Goal: Task Accomplishment & Management: Manage account settings

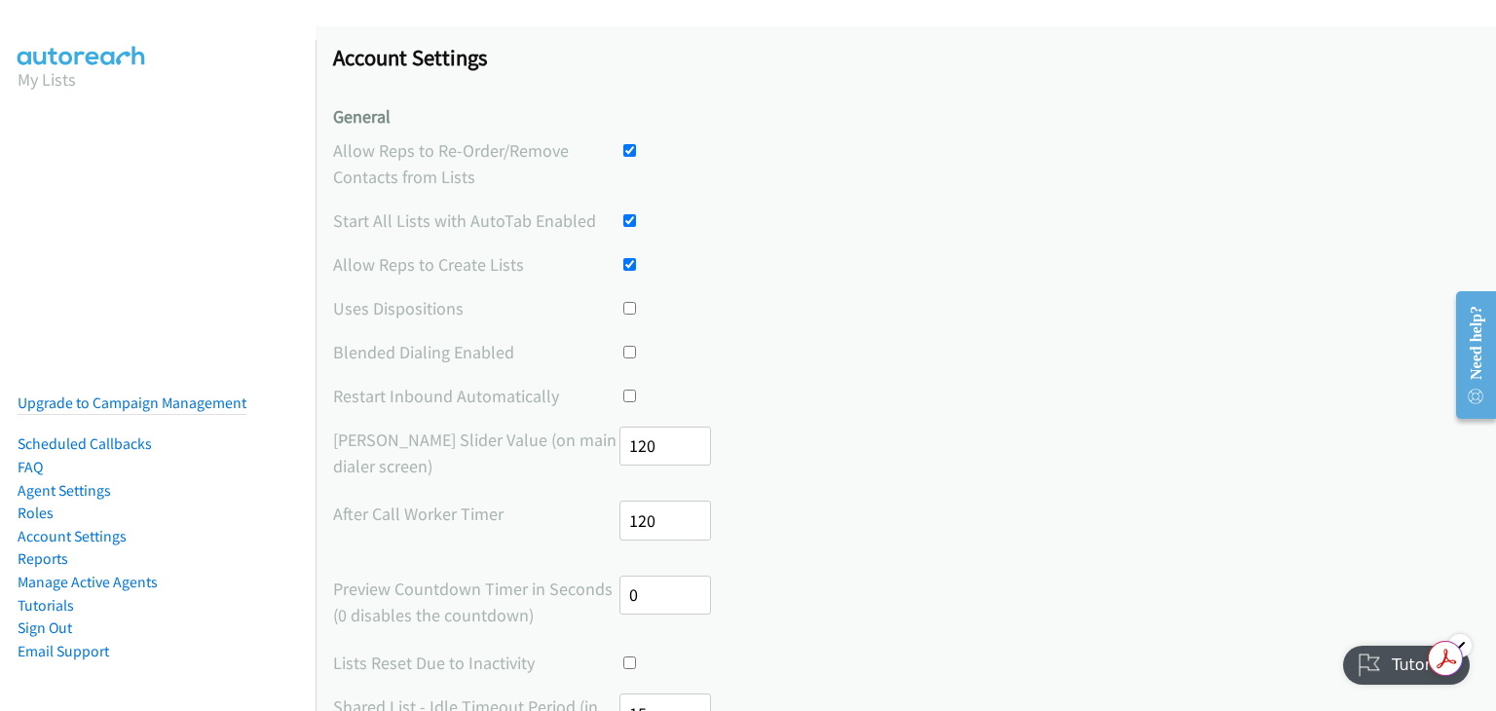
drag, startPoint x: 44, startPoint y: 501, endPoint x: 69, endPoint y: 501, distance: 25.3
click at [44, 504] on link "Roles" at bounding box center [36, 513] width 36 height 19
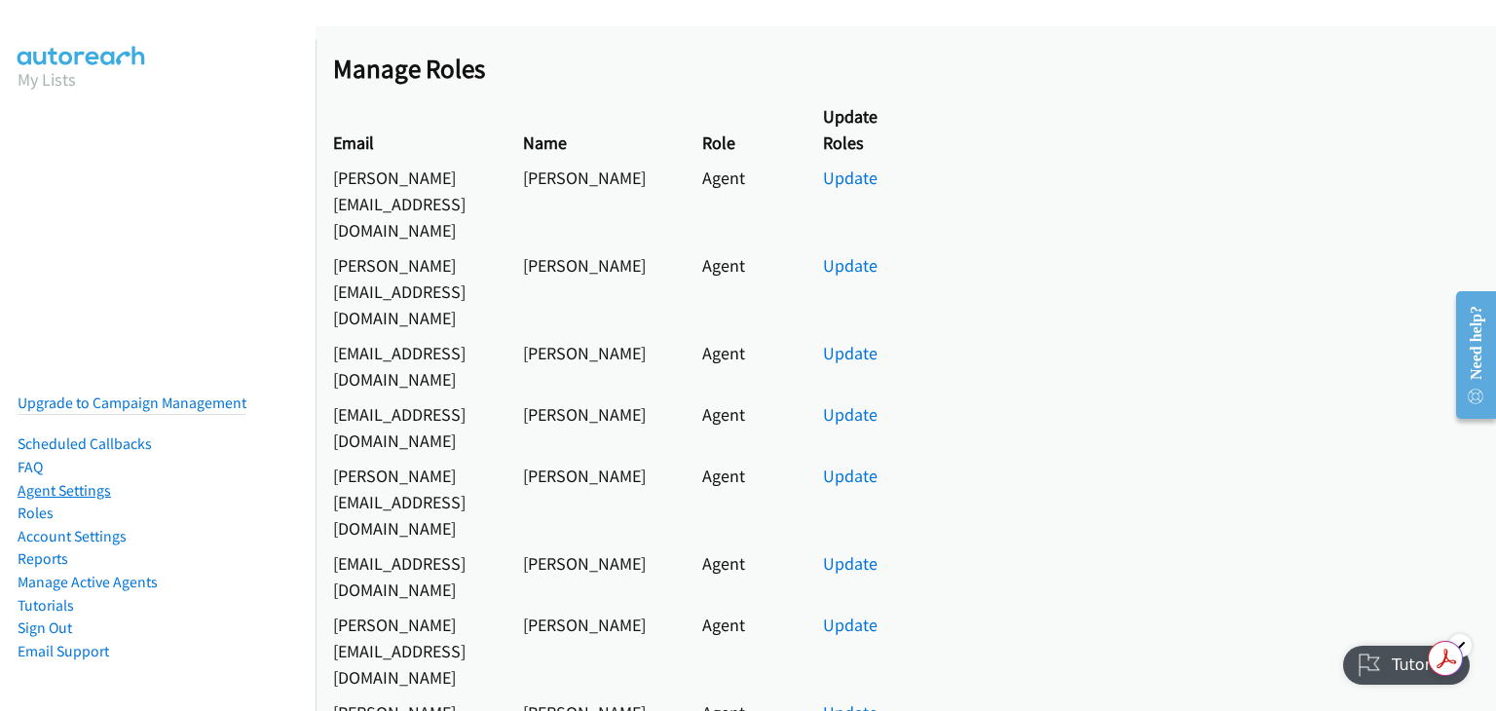
click at [65, 481] on link "Agent Settings" at bounding box center [65, 490] width 94 height 19
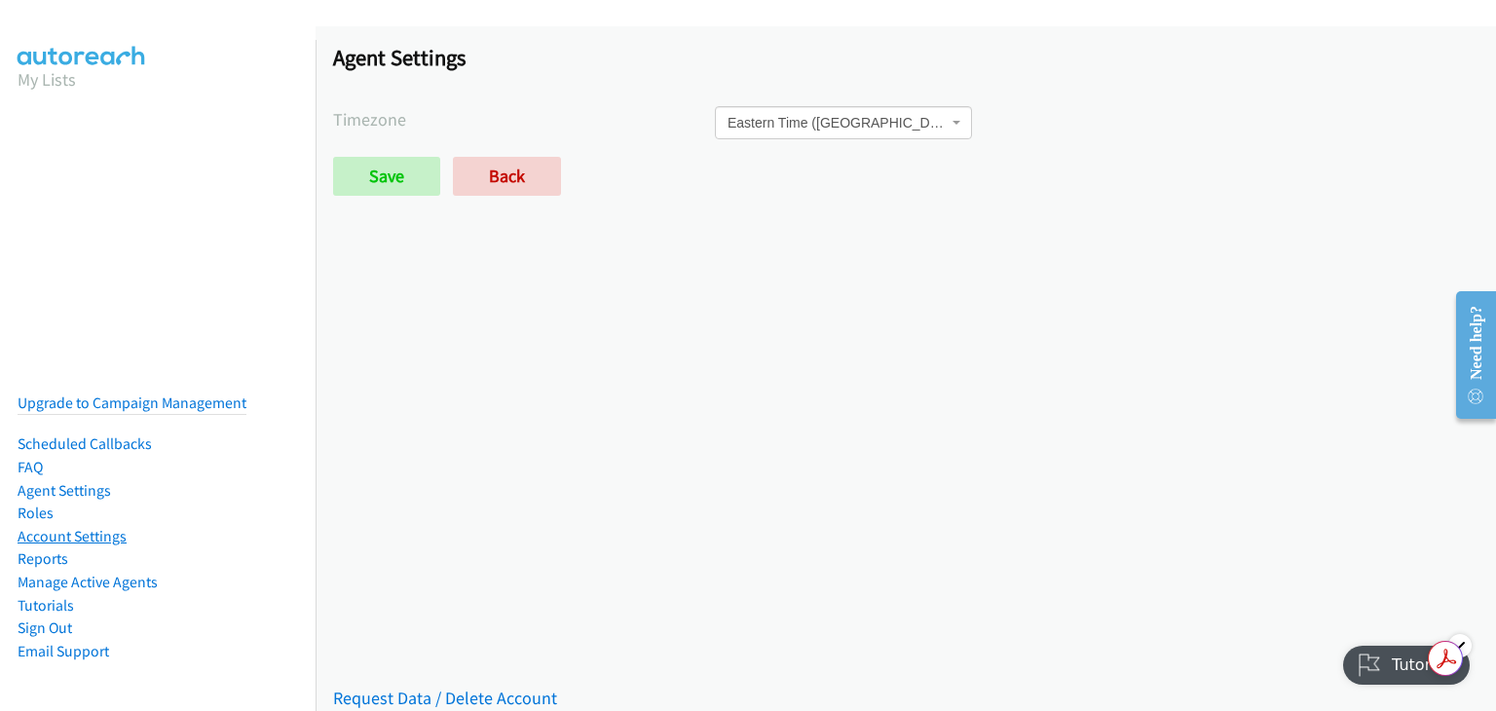
click at [94, 527] on link "Account Settings" at bounding box center [72, 536] width 109 height 19
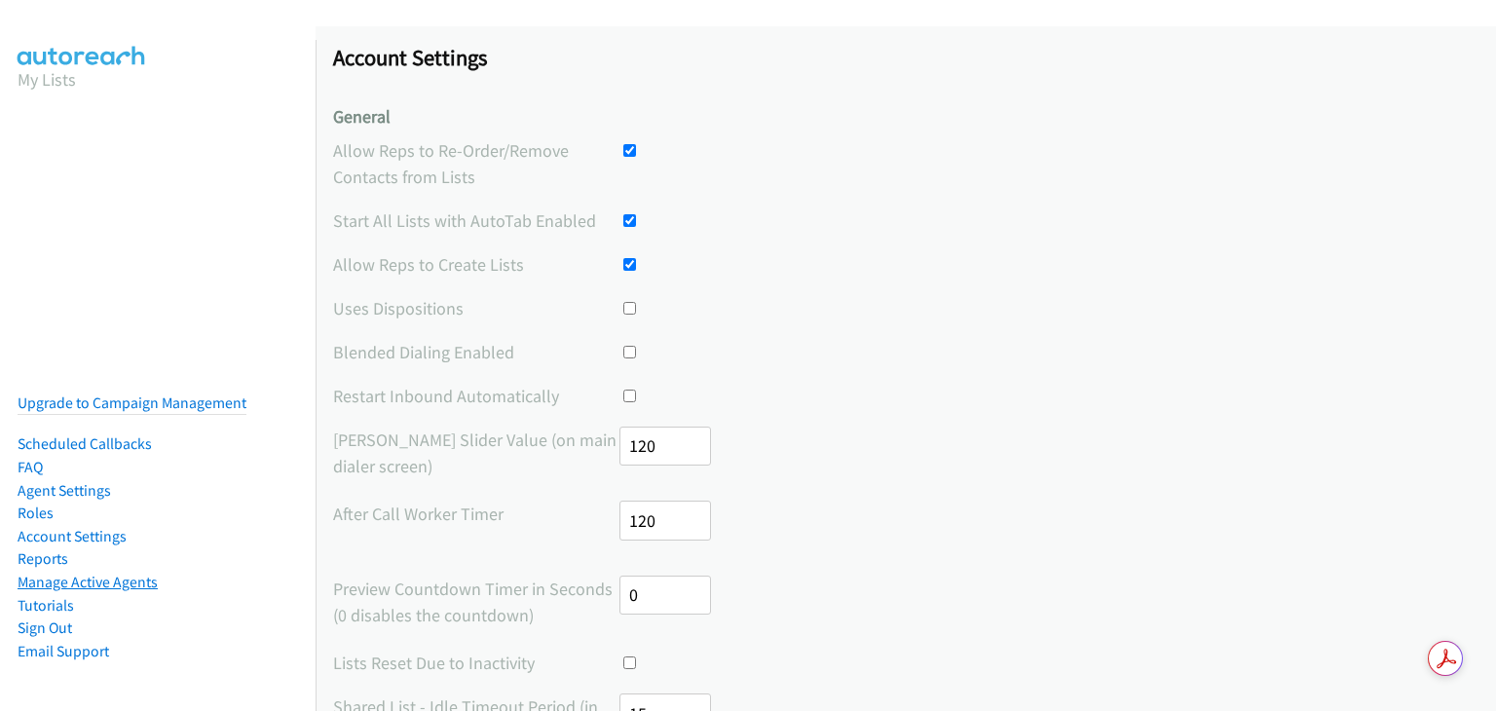
click at [93, 573] on link "Manage Active Agents" at bounding box center [88, 582] width 140 height 19
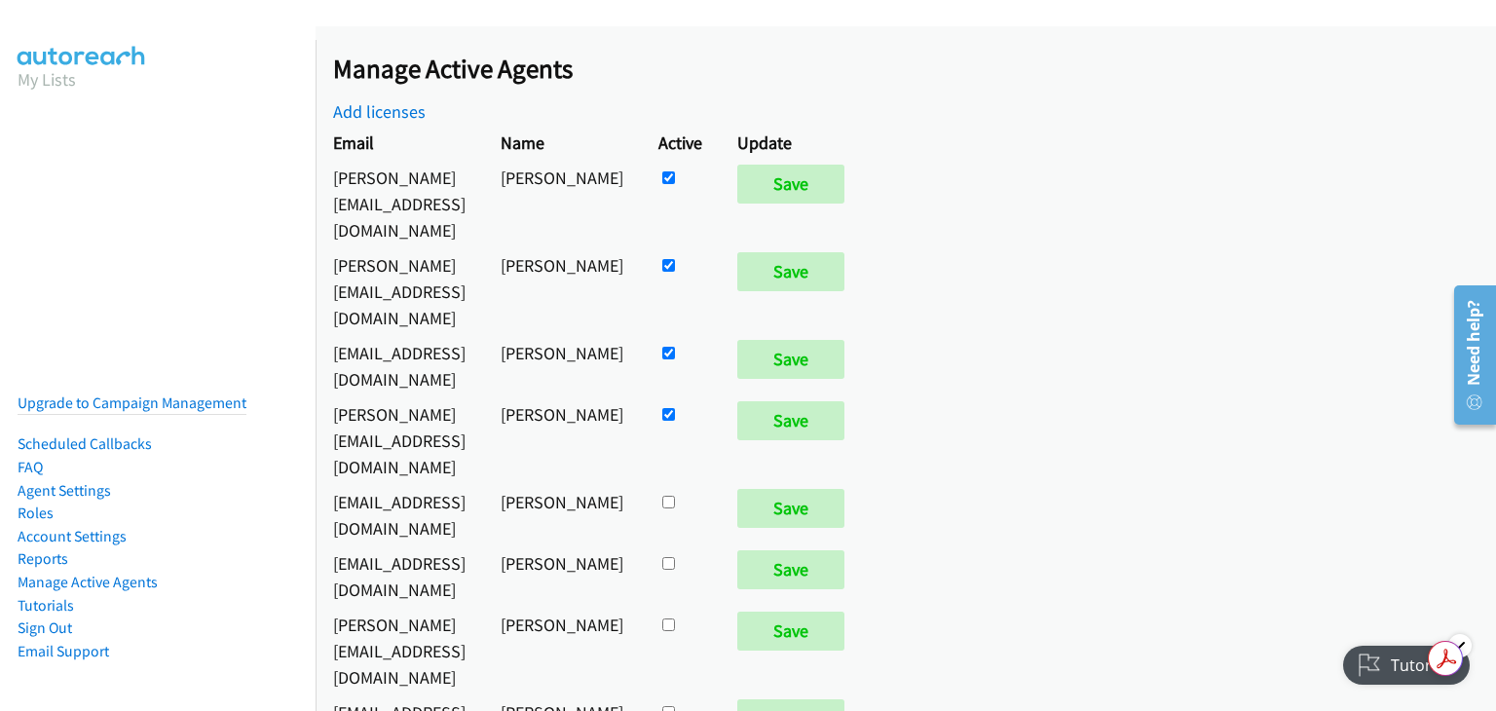
click at [1134, 403] on div "Manage Active Agents Add licenses Email Name Active Update kim@rocketbenefits.c…" at bounding box center [906, 368] width 1181 height 685
click at [29, 504] on link "Roles" at bounding box center [36, 513] width 36 height 19
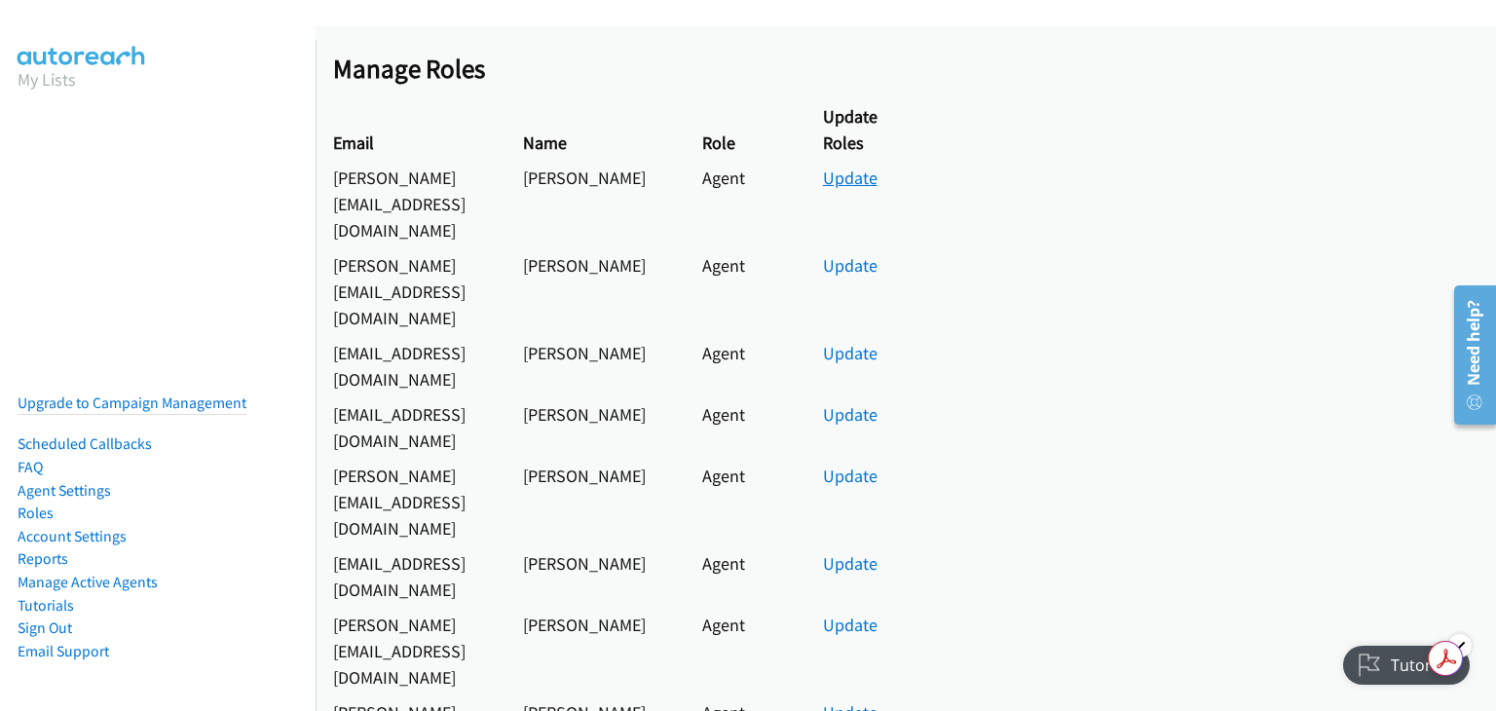
click at [838, 180] on link "Update" at bounding box center [850, 178] width 55 height 22
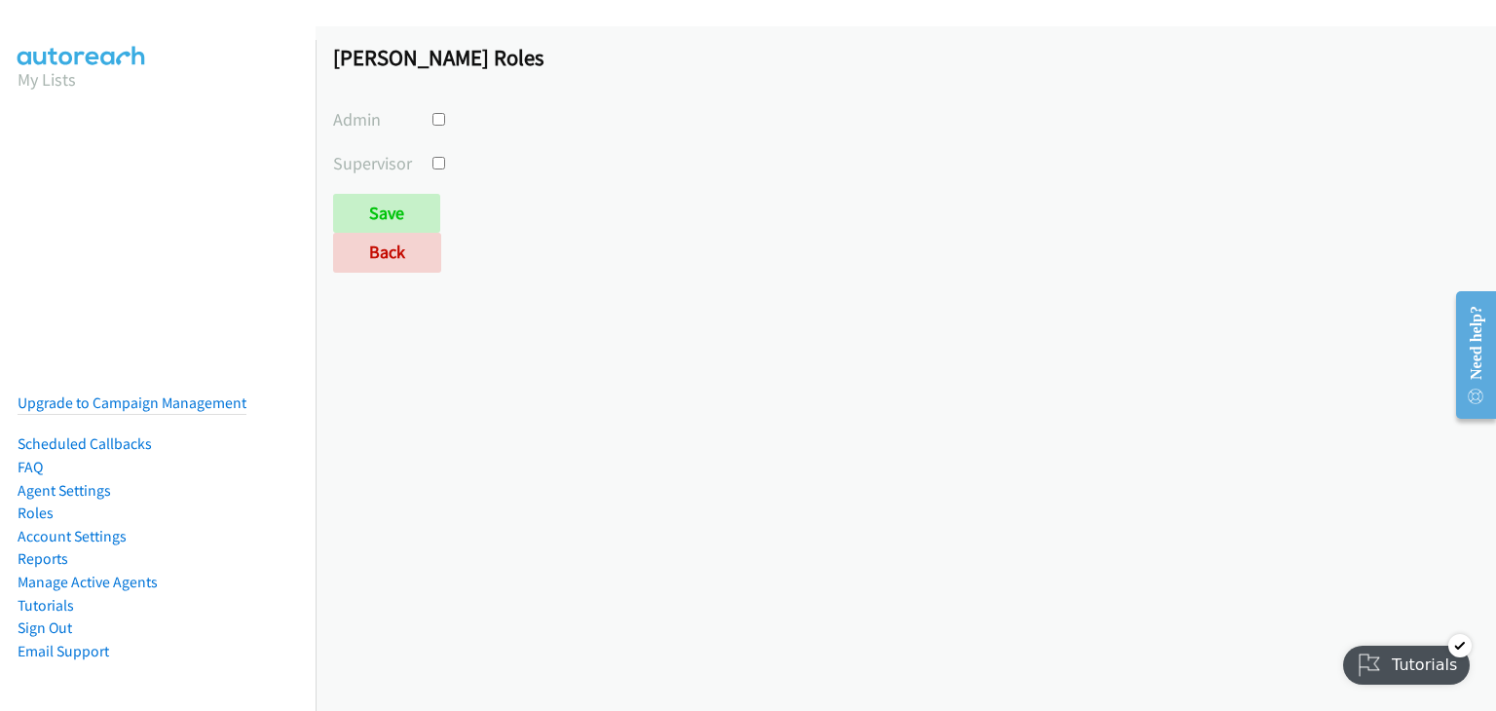
click at [436, 165] on input "checkbox" at bounding box center [439, 163] width 13 height 13
checkbox input "true"
click at [19, 458] on link "FAQ" at bounding box center [30, 467] width 25 height 19
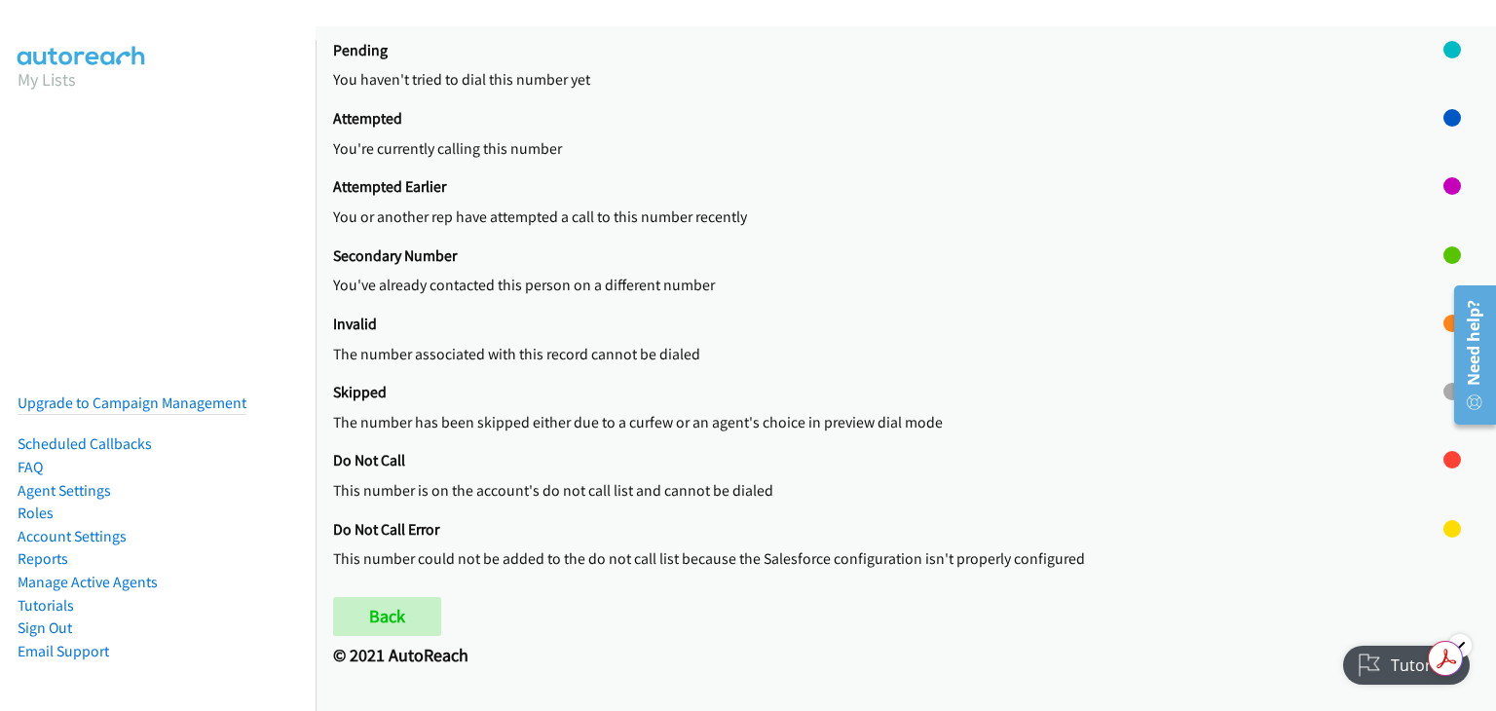
scroll to position [746, 0]
click at [32, 482] on link "Agent Settings" at bounding box center [65, 490] width 94 height 19
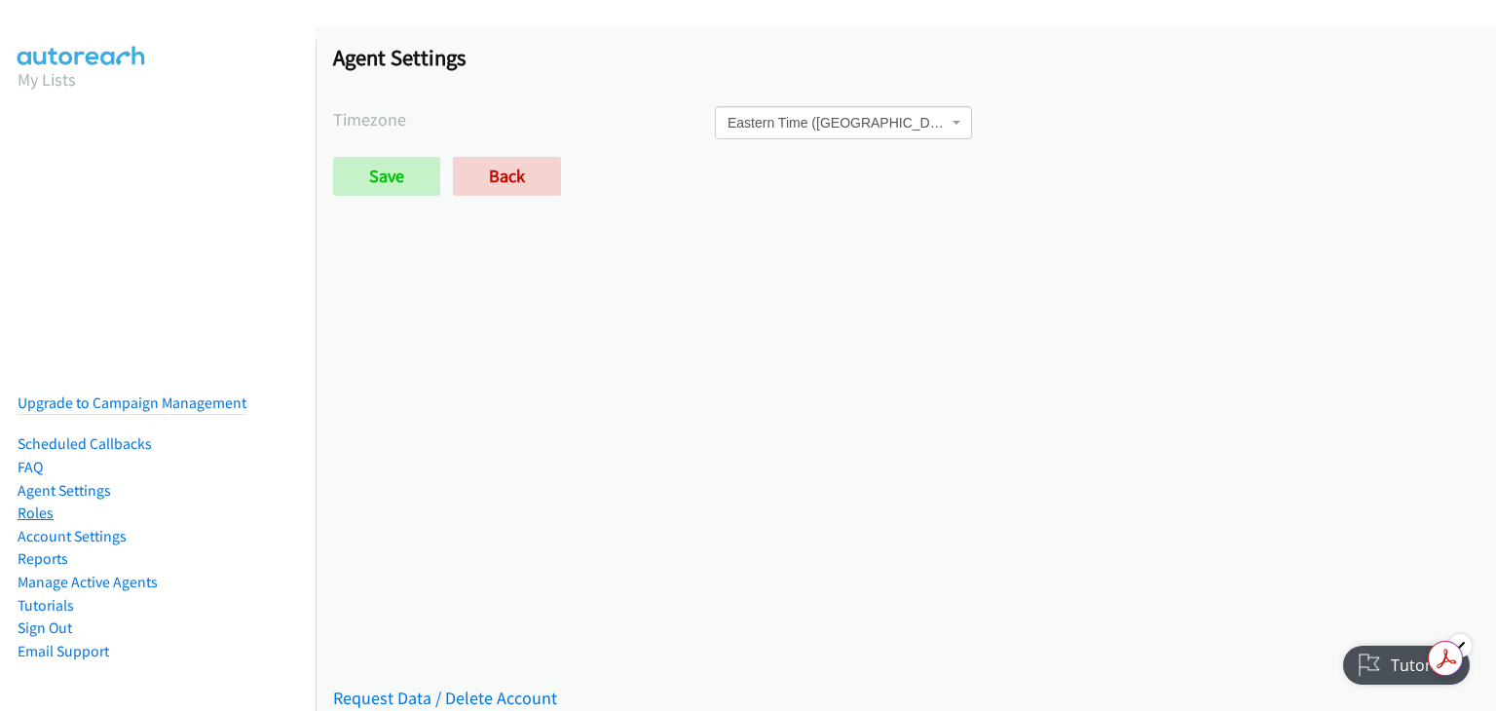
click at [41, 504] on link "Roles" at bounding box center [36, 513] width 36 height 19
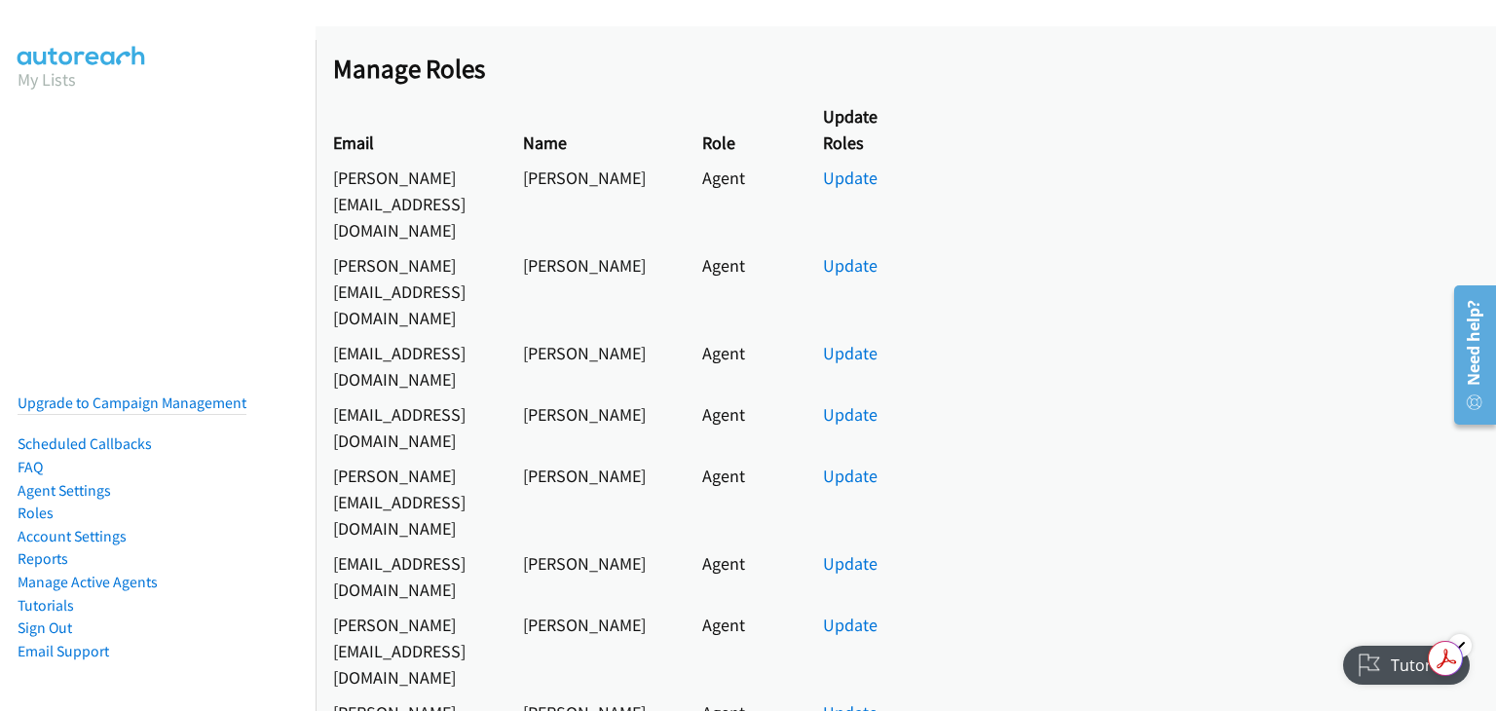
click at [1037, 480] on div "Manage Roles Email Name Role Update Roles [PERSON_NAME][EMAIL_ADDRESS][DOMAIN_N…" at bounding box center [906, 711] width 1181 height 1317
click at [1387, 665] on div "Tutorials" at bounding box center [1407, 665] width 129 height 39
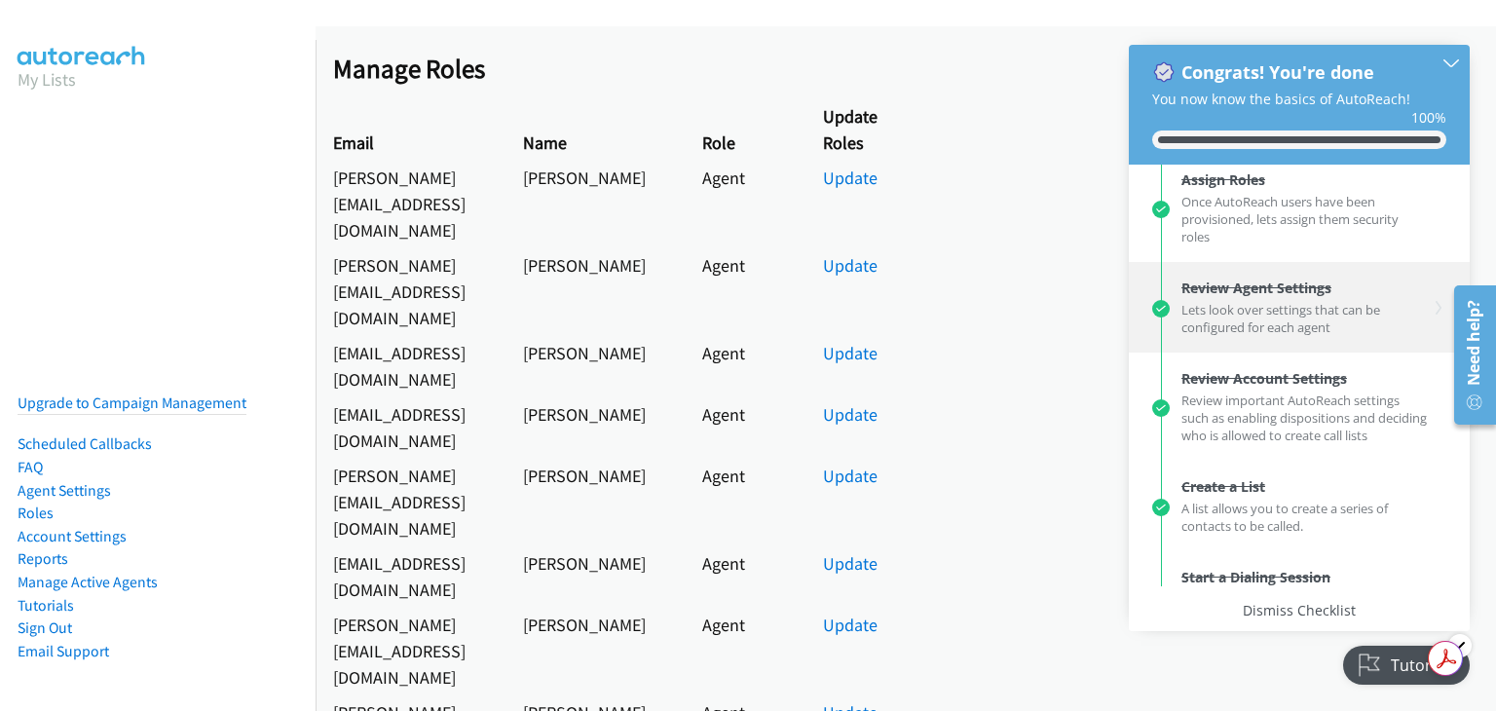
scroll to position [195, 0]
click at [1277, 342] on div "Review Agent Settings Lets look over settings that can be configured for each a…" at bounding box center [1299, 304] width 341 height 91
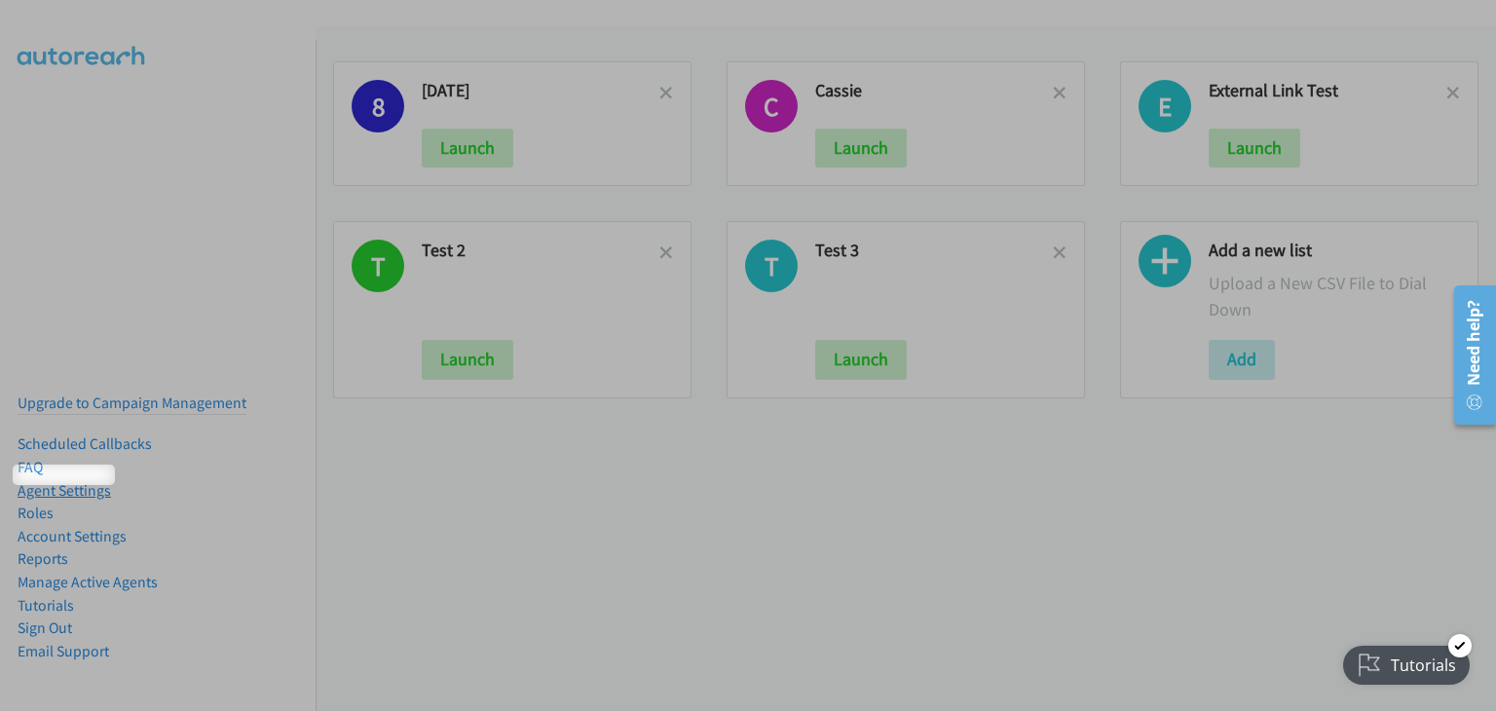
click at [78, 482] on link "Agent Settings" at bounding box center [65, 490] width 94 height 19
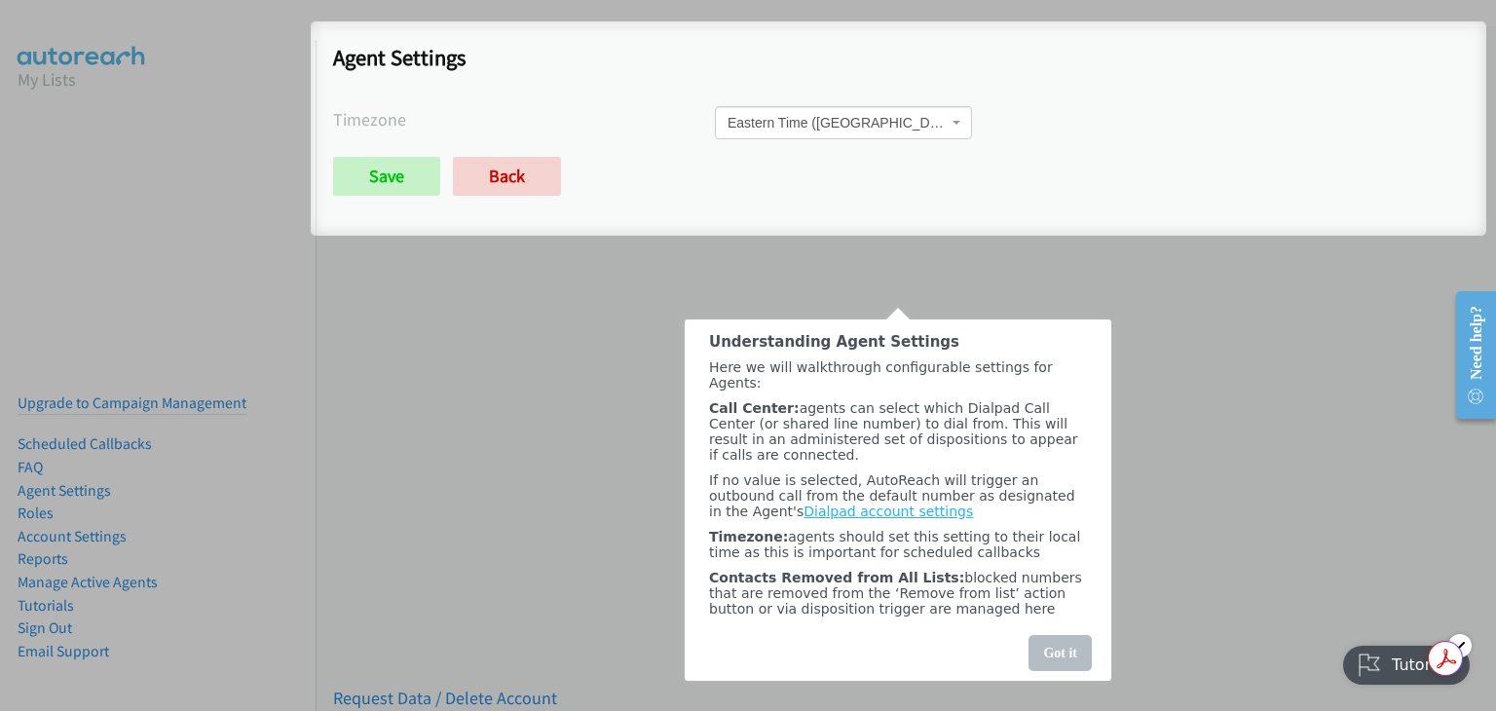
click at [1060, 655] on div "Got it" at bounding box center [1060, 652] width 63 height 36
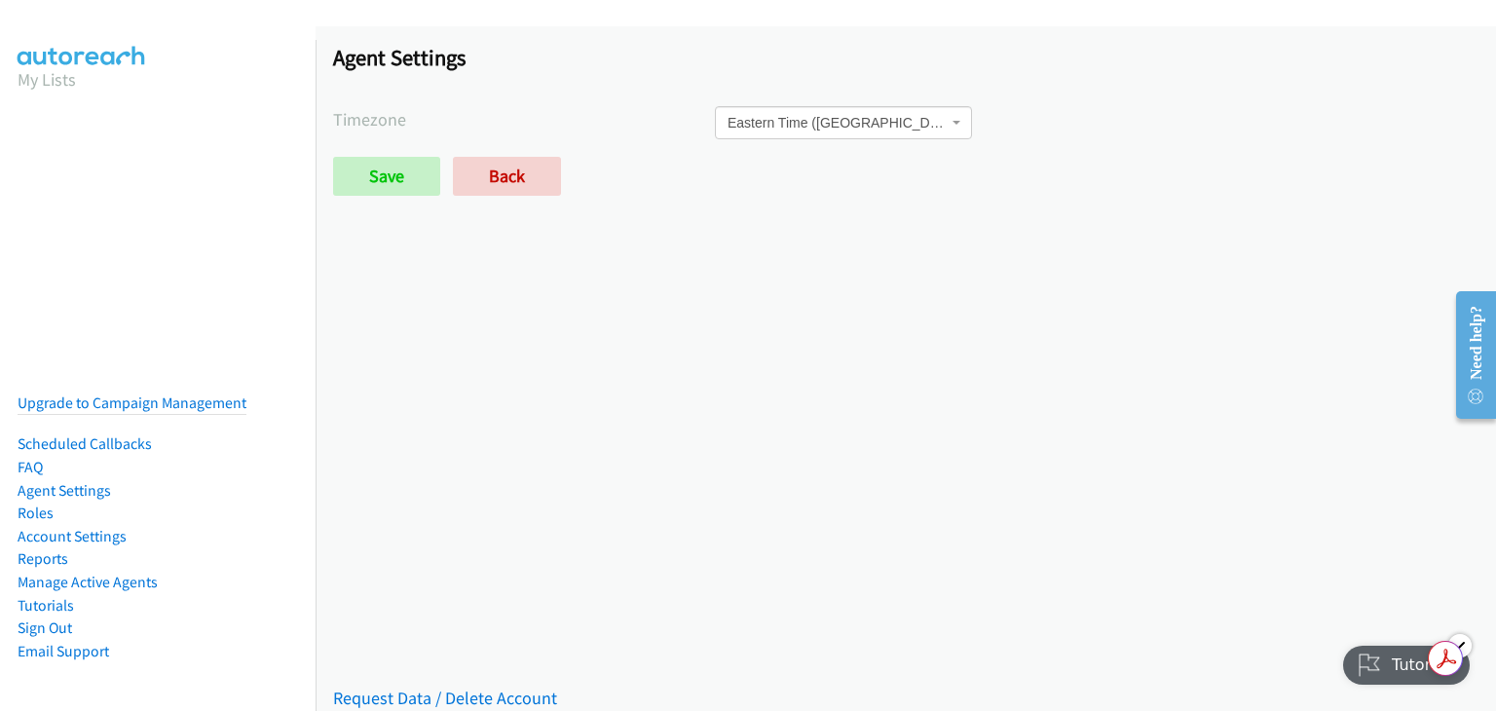
click at [1395, 665] on div "Tutorials" at bounding box center [1406, 665] width 127 height 39
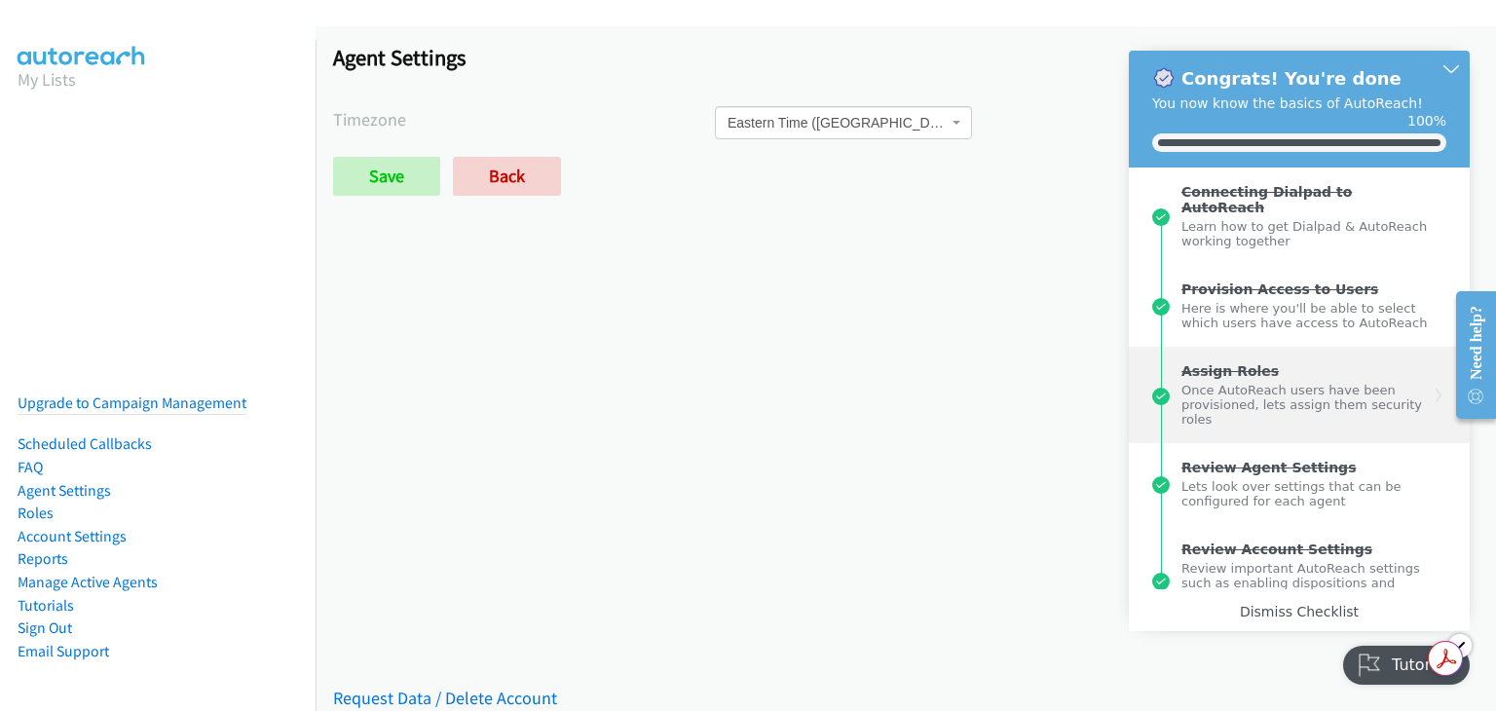
click at [1322, 424] on div "Once AutoReach users have been provisioned, lets assign them security roles" at bounding box center [1305, 403] width 247 height 48
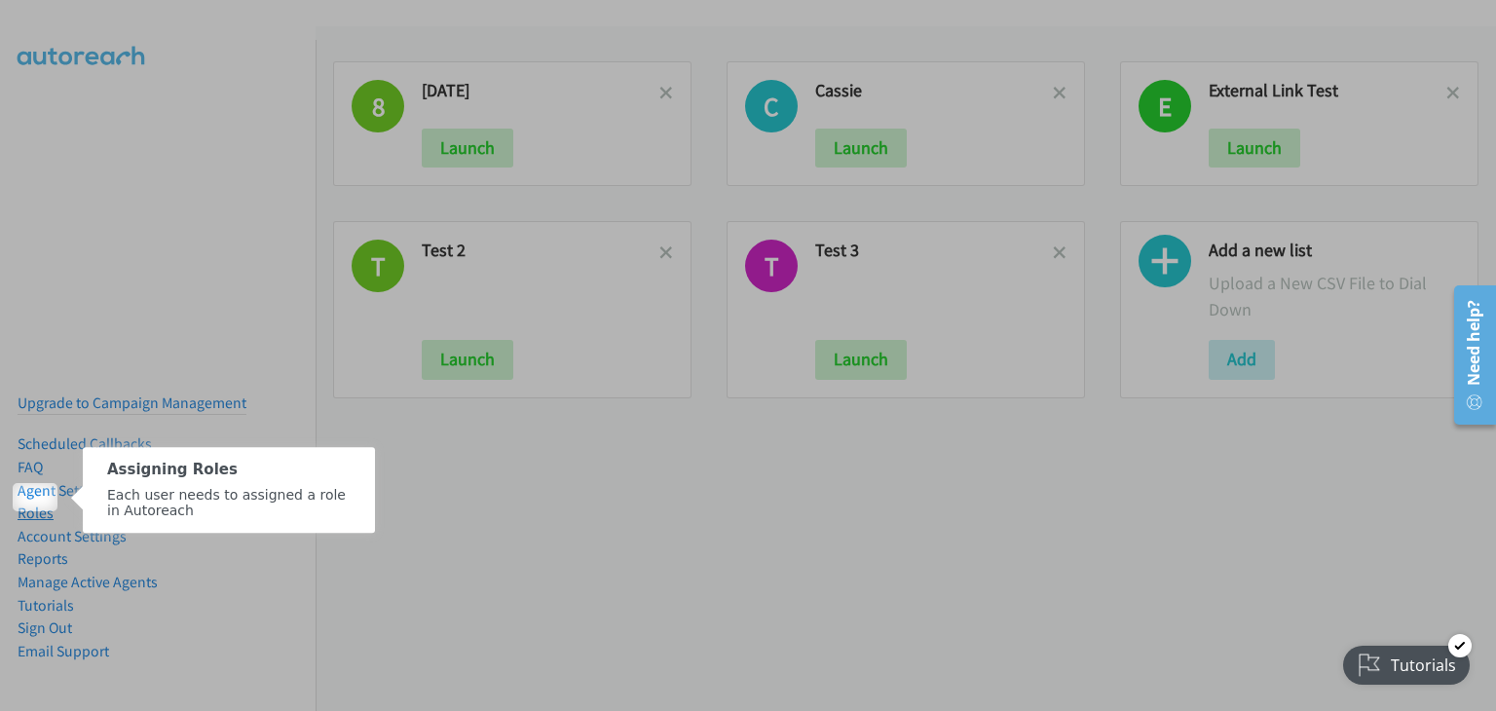
click at [35, 504] on link "Roles" at bounding box center [36, 513] width 36 height 19
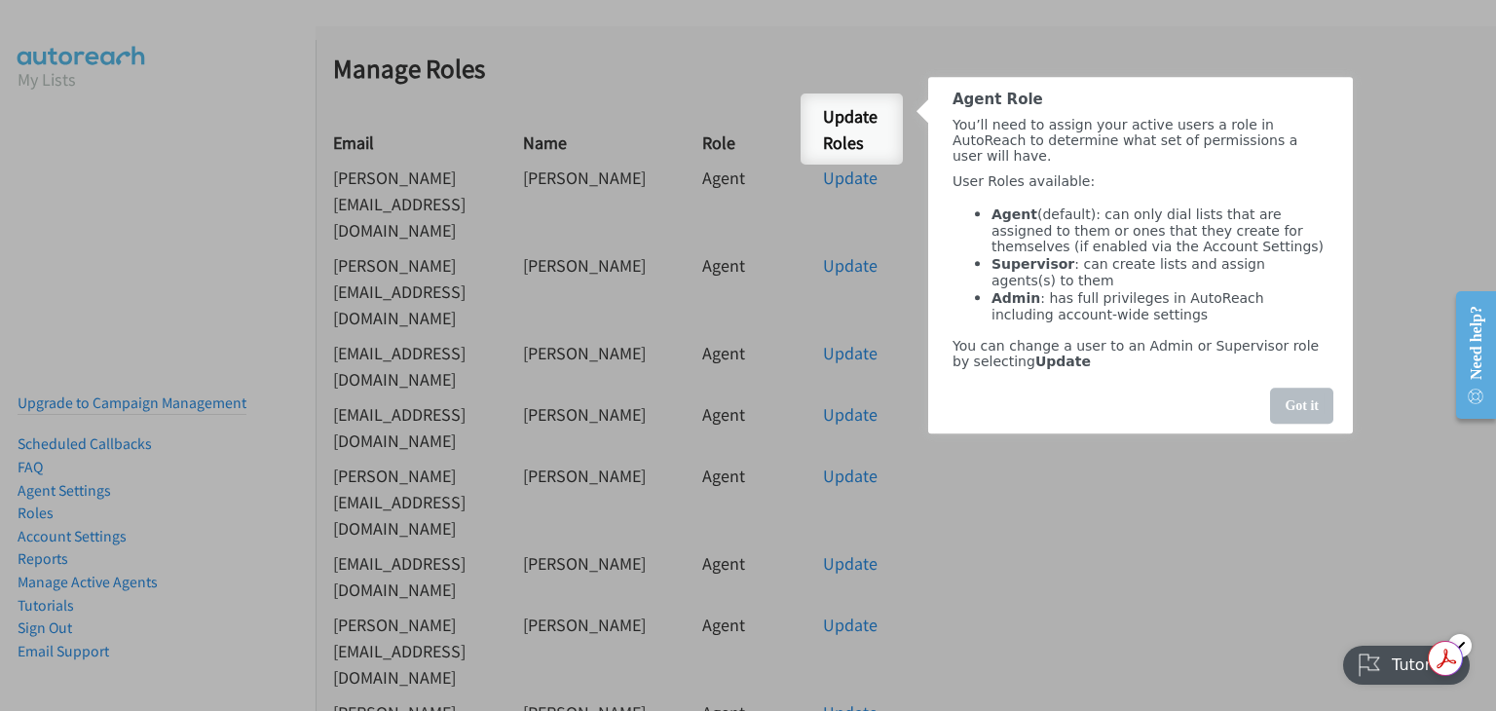
click at [1310, 424] on div "Got it" at bounding box center [1301, 406] width 63 height 36
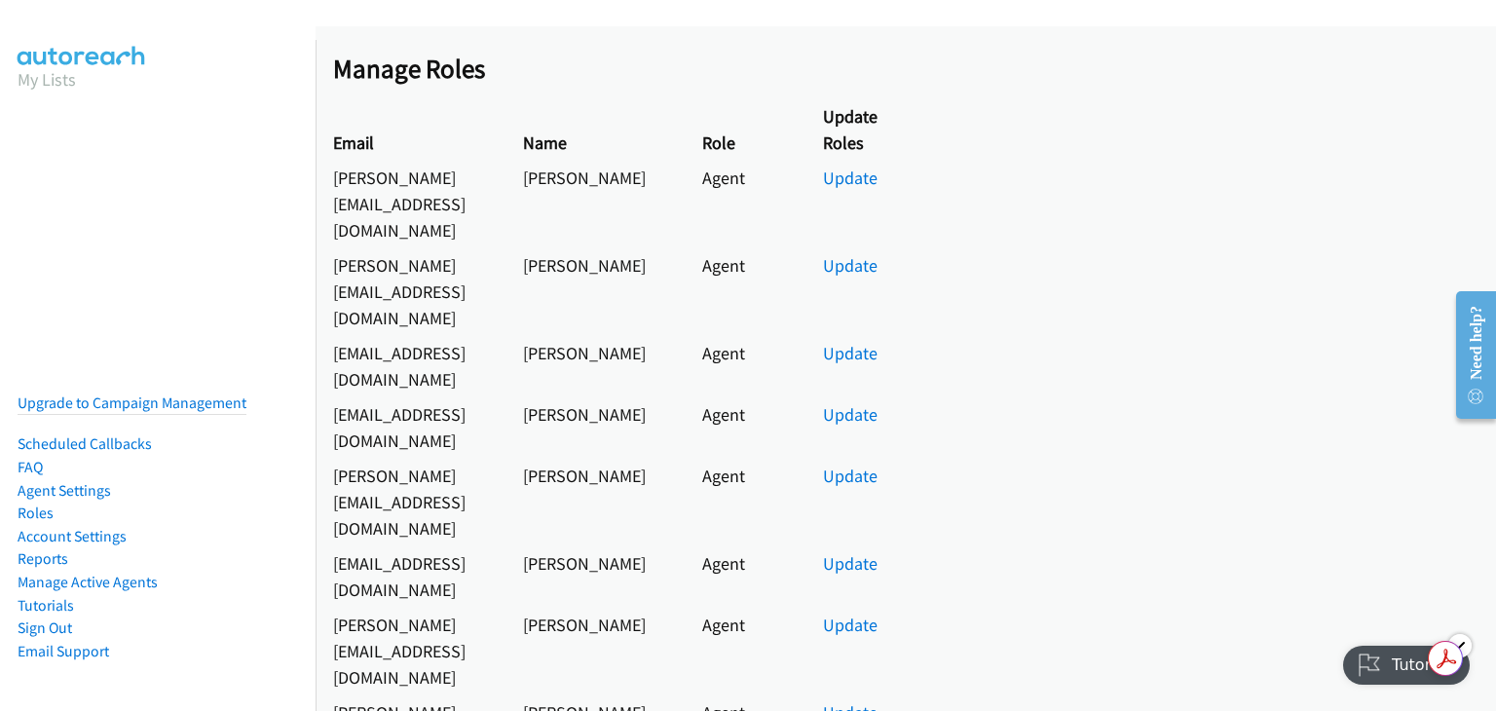
click at [1161, 475] on div "Manage Roles Email Name Role Update Roles kim@rocketbenefits.com Kim Martin Age…" at bounding box center [906, 711] width 1181 height 1317
click at [1424, 680] on div "Tutorials" at bounding box center [1406, 665] width 127 height 39
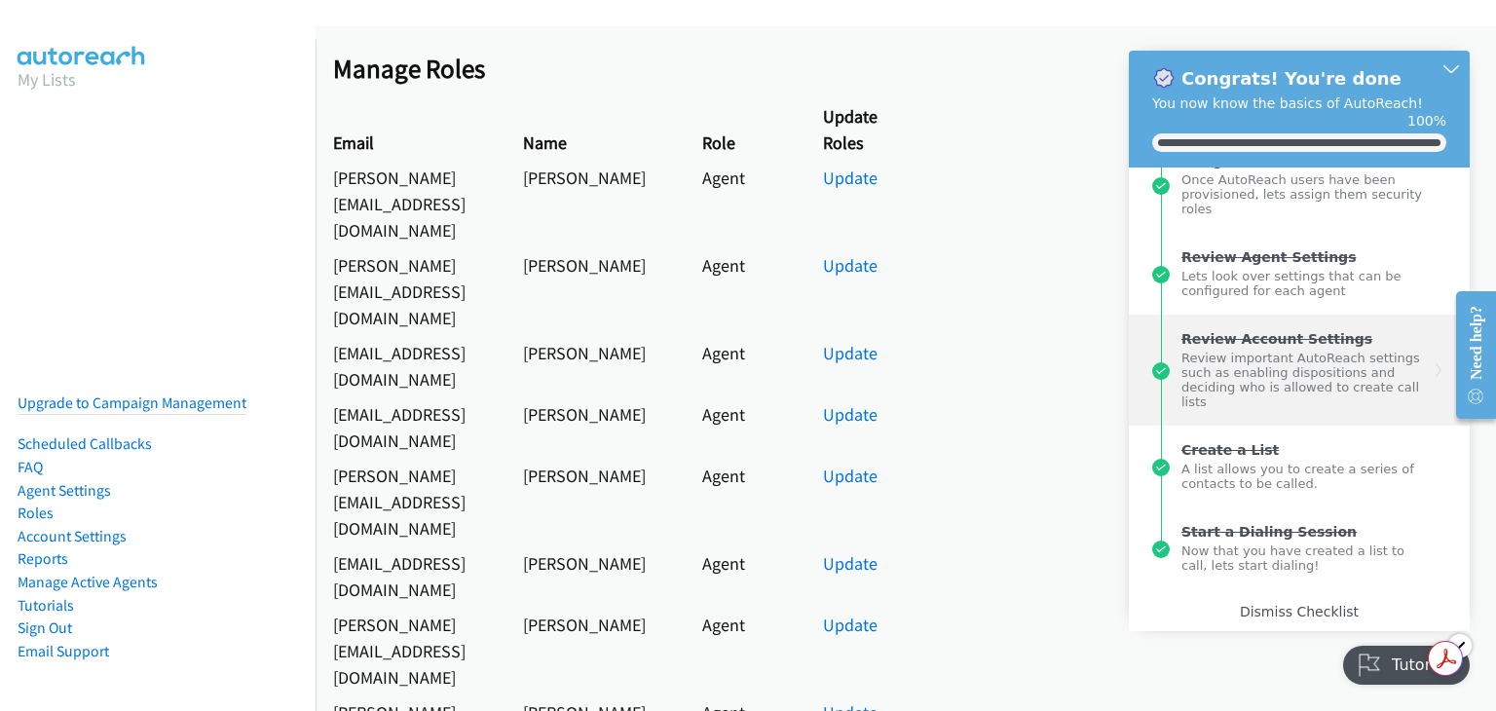
scroll to position [259, 0]
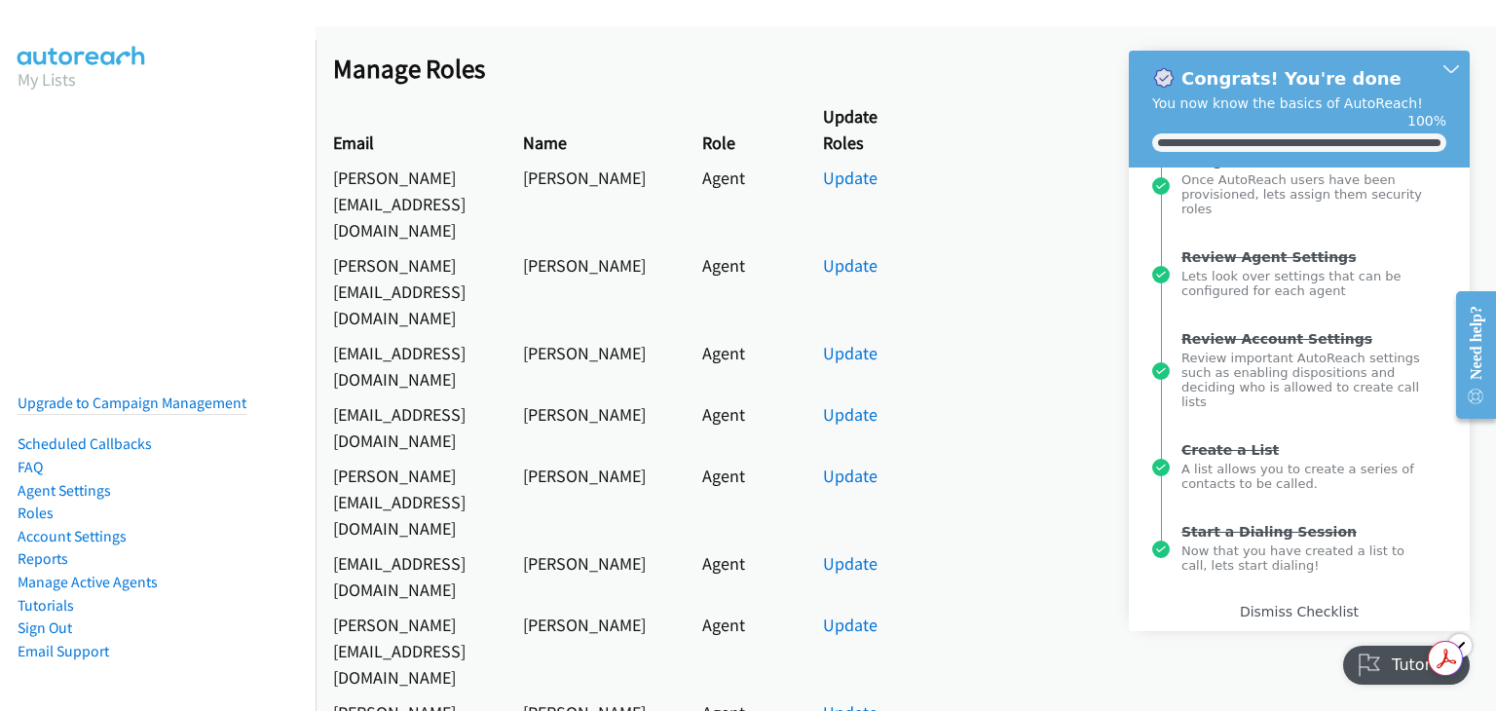
click at [1045, 466] on div "Manage Roles Email Name Role Update Roles kim@rocketbenefits.com Kim Martin Age…" at bounding box center [906, 711] width 1181 height 1317
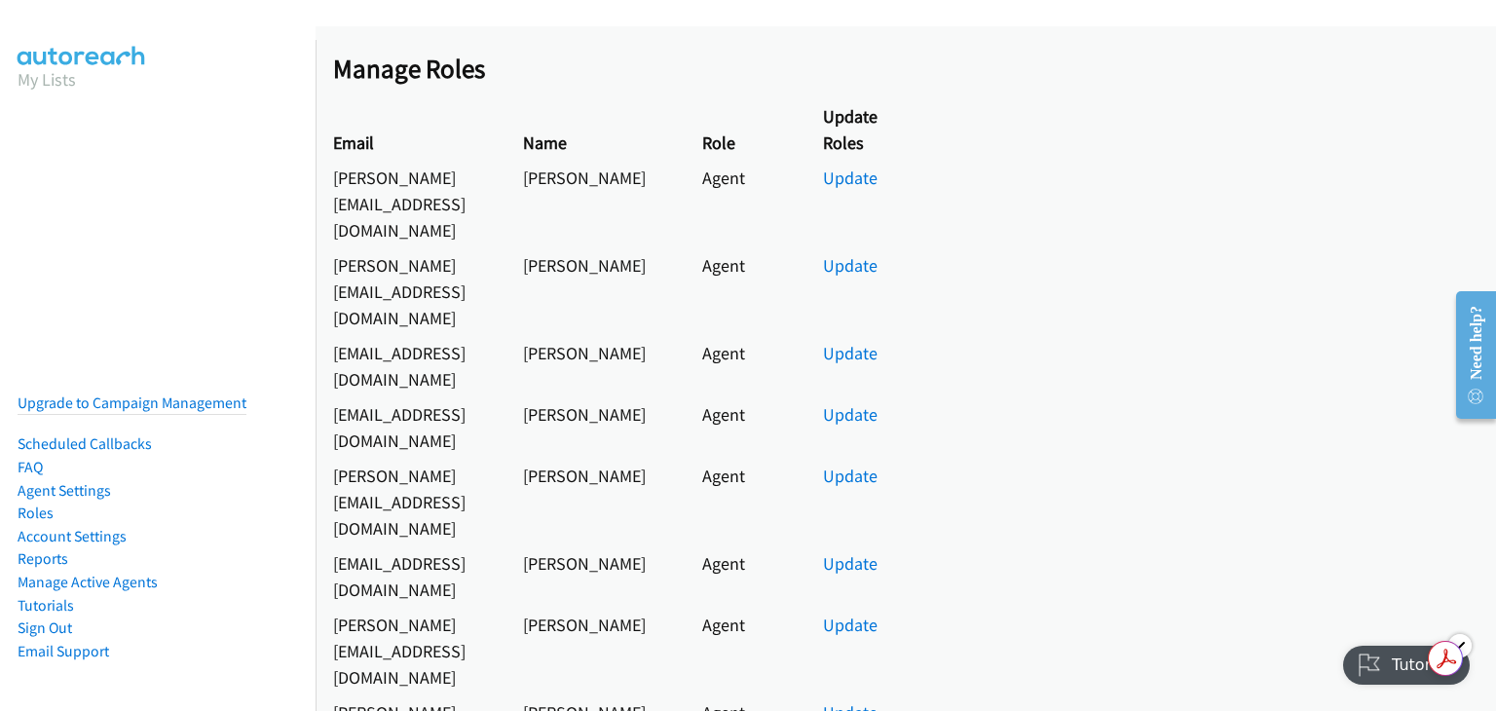
click at [1479, 327] on div "Need help?" at bounding box center [1476, 343] width 26 height 74
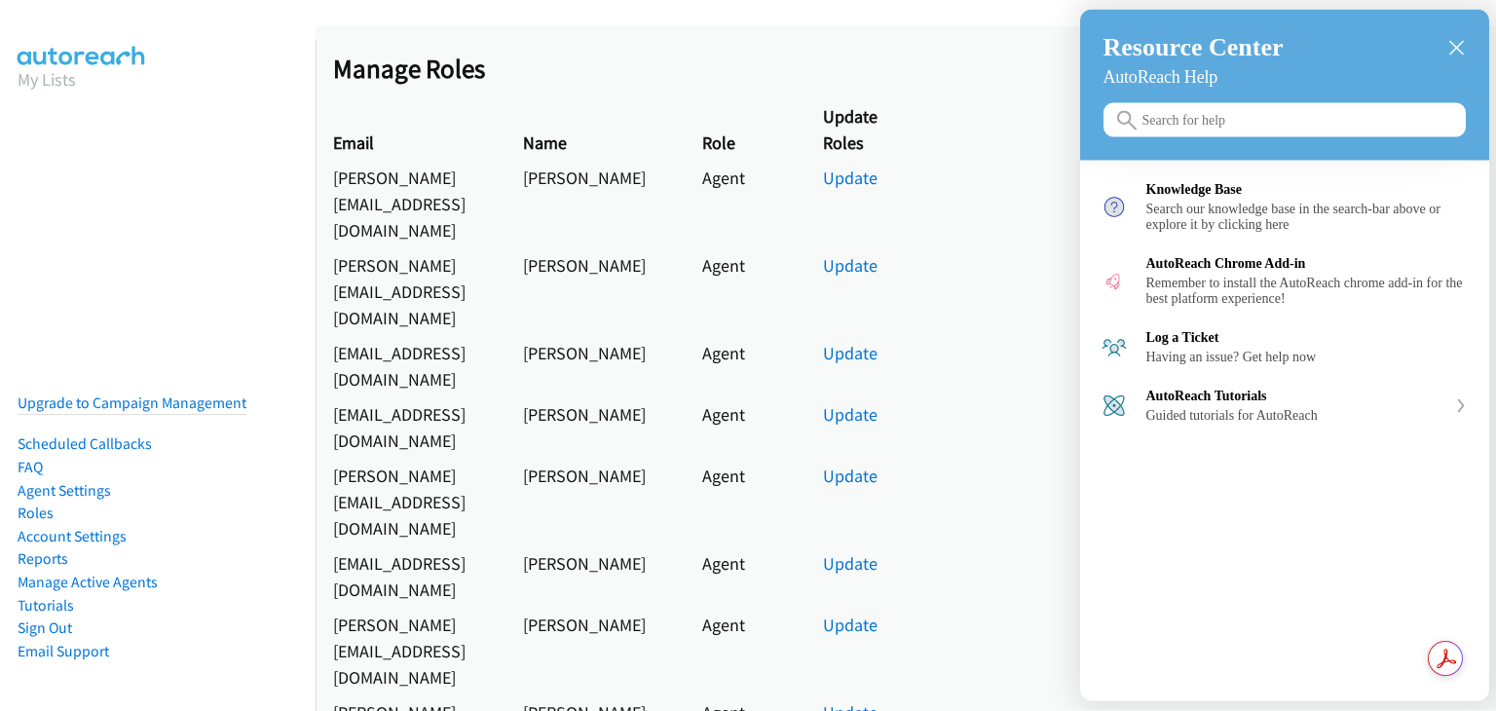
click at [1260, 136] on input "Search for help" at bounding box center [1285, 120] width 362 height 34
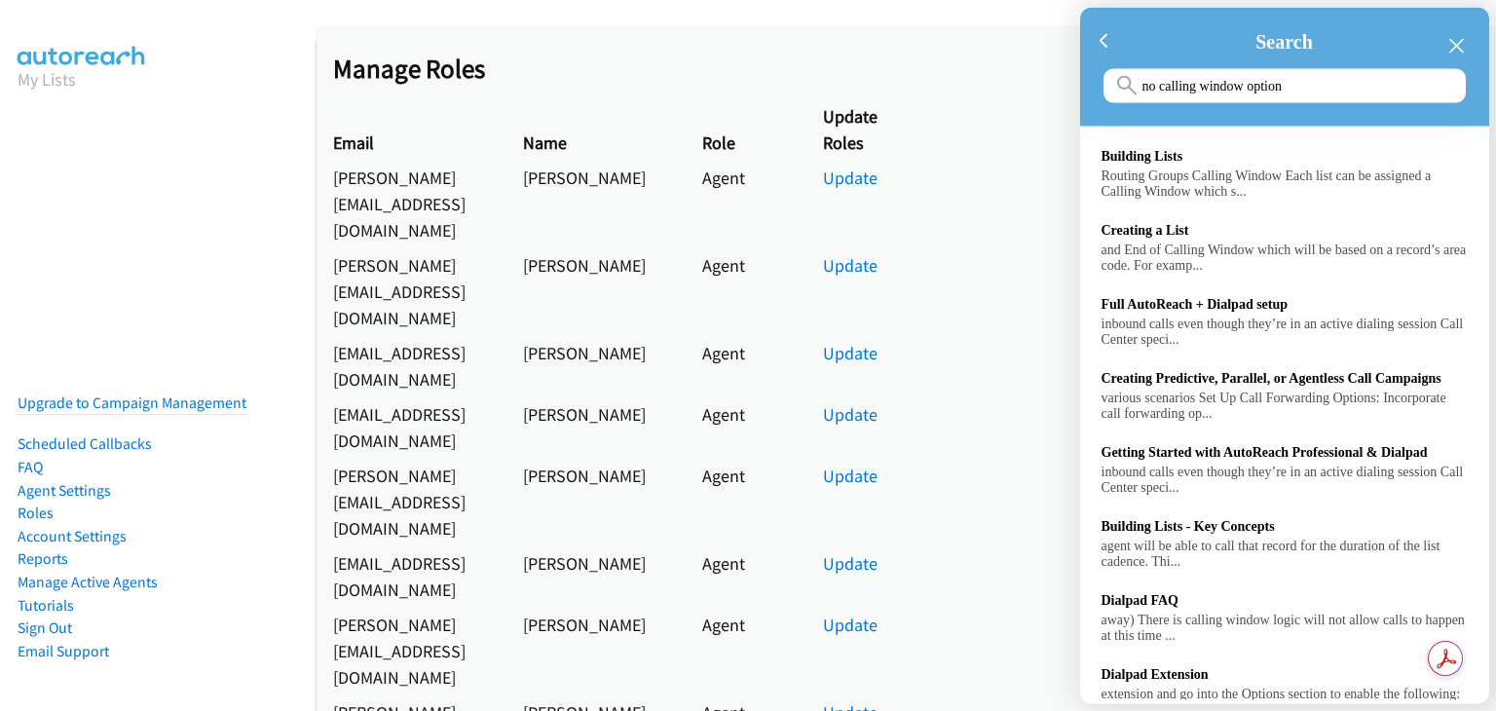
type input "no calling window option"
click at [1033, 322] on div at bounding box center [748, 355] width 1496 height 711
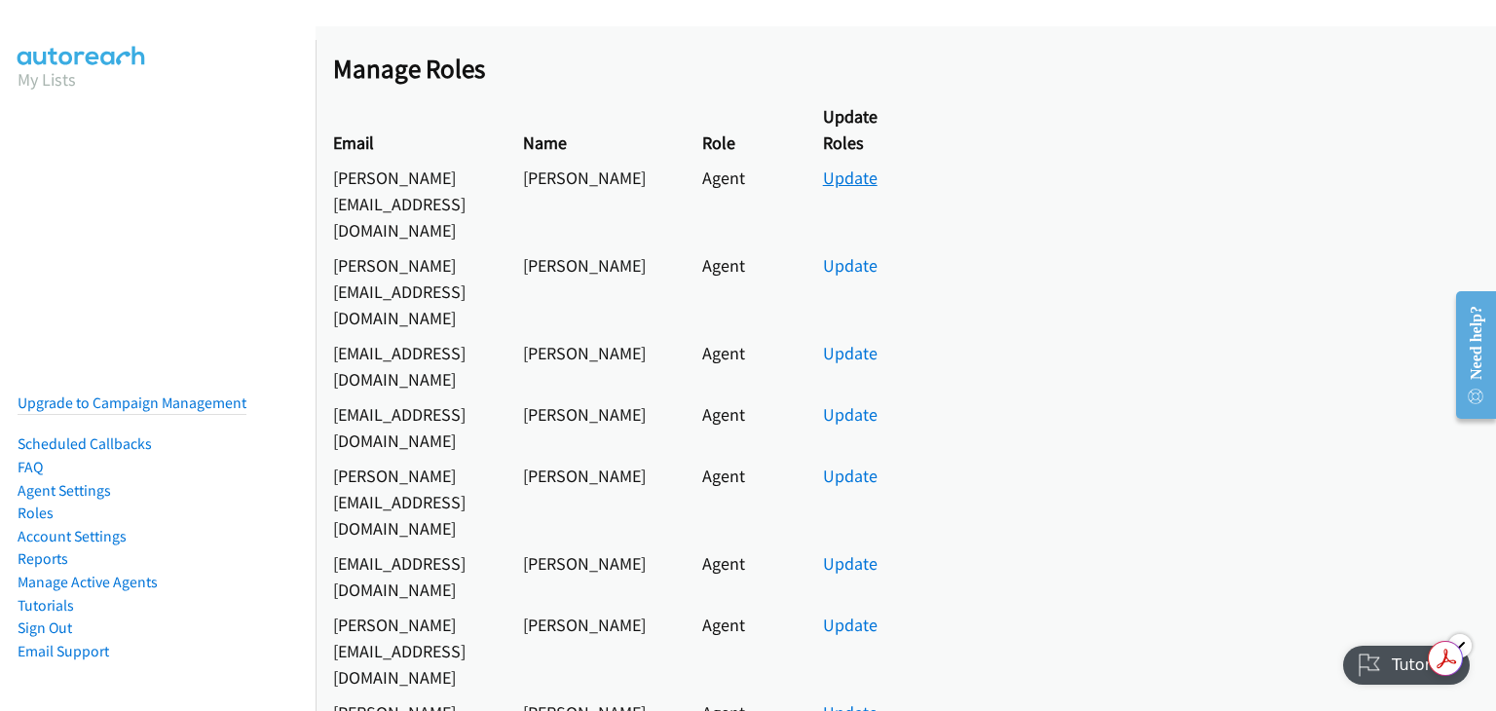
click at [846, 175] on link "Update" at bounding box center [850, 178] width 55 height 22
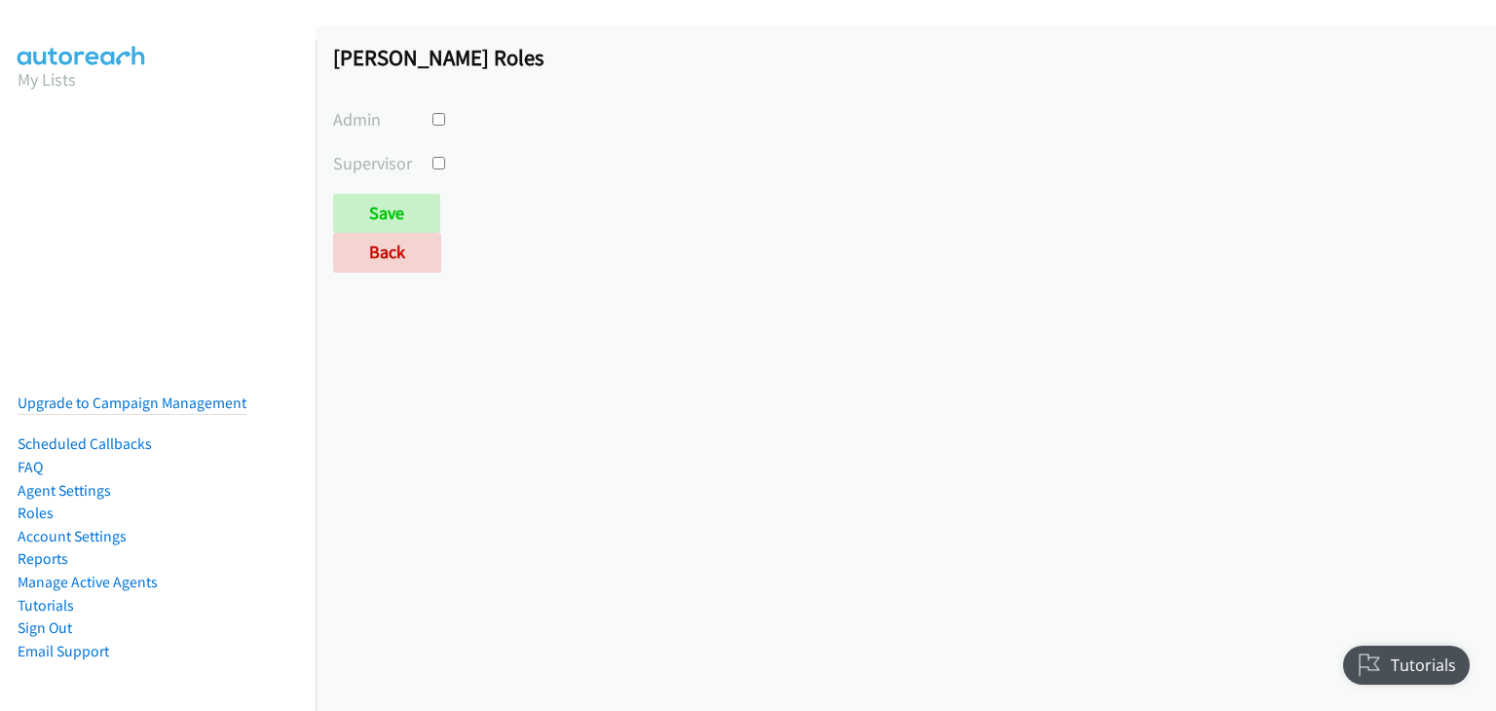
click at [433, 161] on input "checkbox" at bounding box center [439, 163] width 13 height 13
checkbox input "true"
click at [409, 214] on input "Save" at bounding box center [386, 213] width 107 height 39
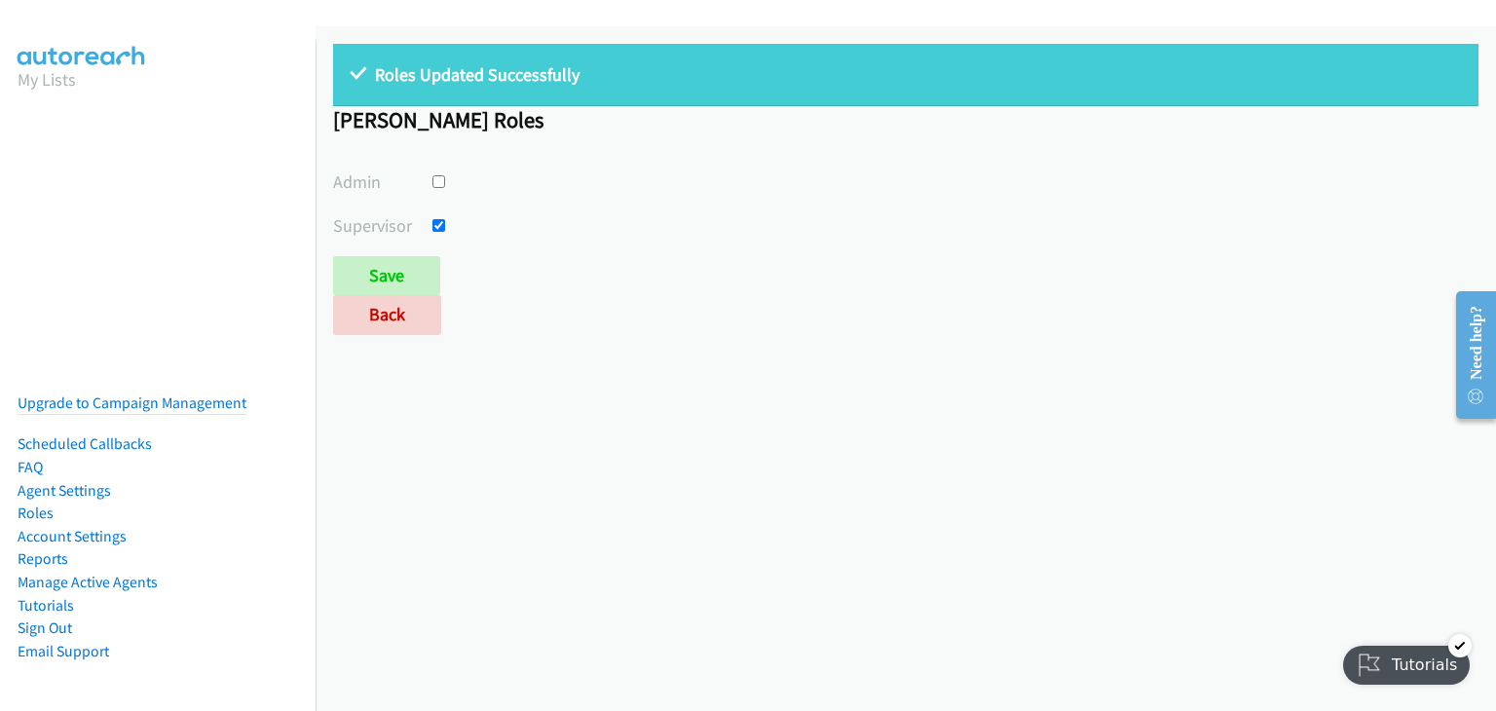
click at [1143, 521] on div "Roles Updated Successfully [PERSON_NAME] Roles 1 Admin Supervisor Save Back" at bounding box center [906, 368] width 1181 height 685
click at [416, 260] on input "Save" at bounding box center [386, 275] width 107 height 39
click at [44, 504] on link "Roles" at bounding box center [36, 513] width 36 height 19
